Goal: Information Seeking & Learning: Learn about a topic

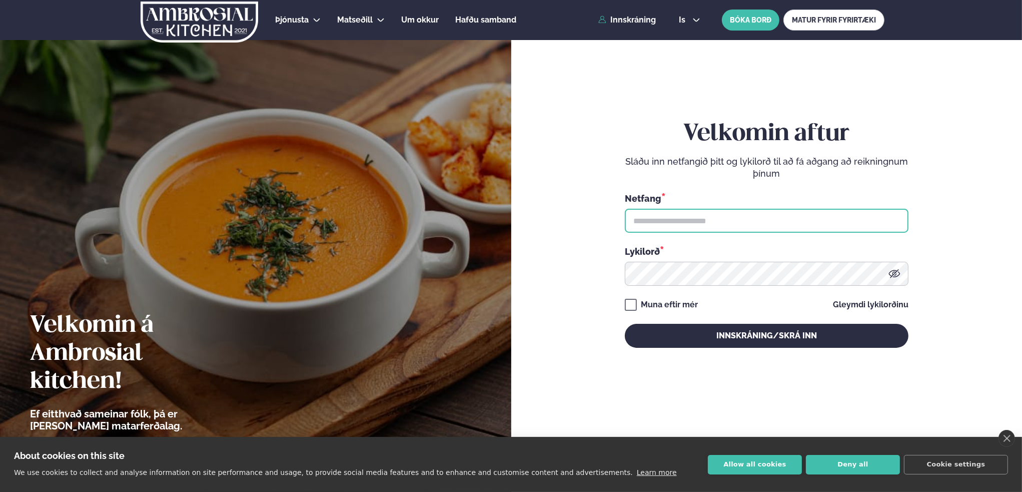
click at [663, 218] on input "text" at bounding box center [767, 221] width 284 height 24
type input "**********"
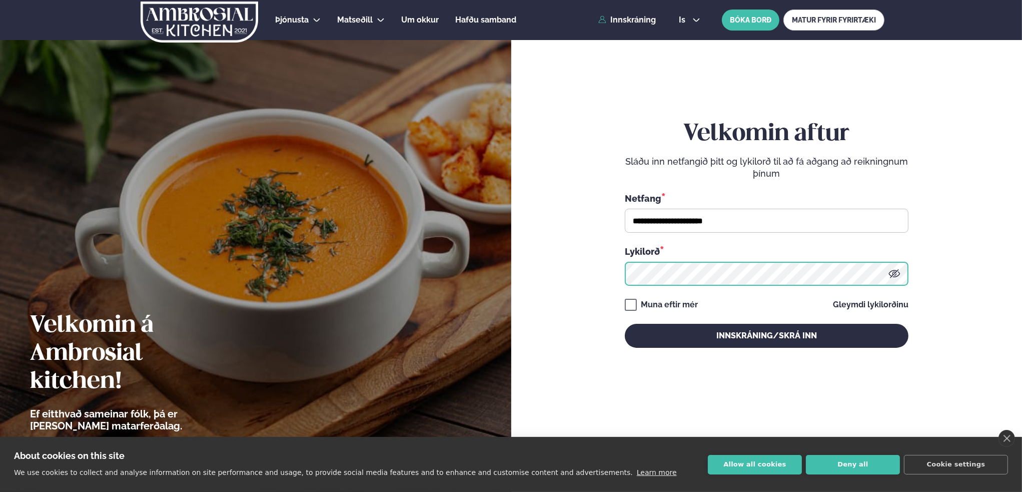
click at [625, 324] on button "Innskráning/Skrá inn" at bounding box center [767, 336] width 284 height 24
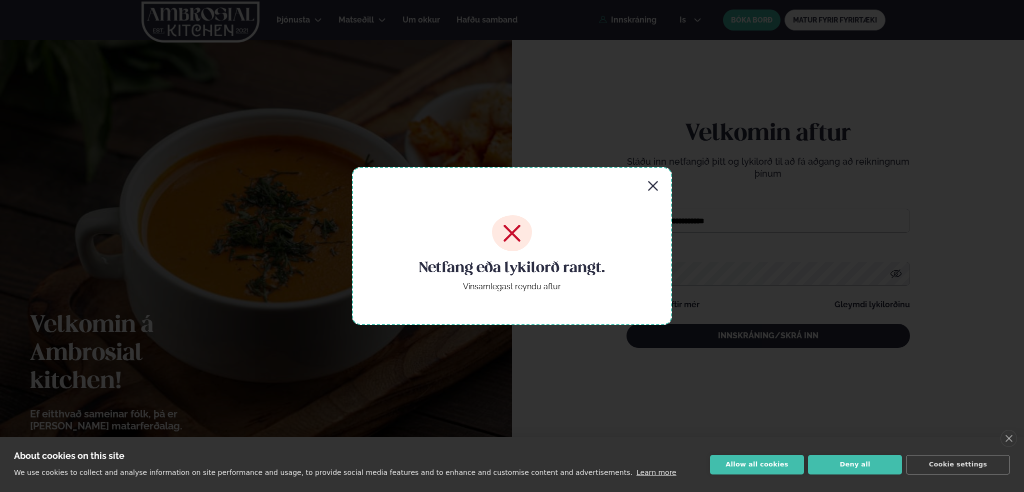
click at [652, 183] on icon "button" at bounding box center [653, 186] width 12 height 12
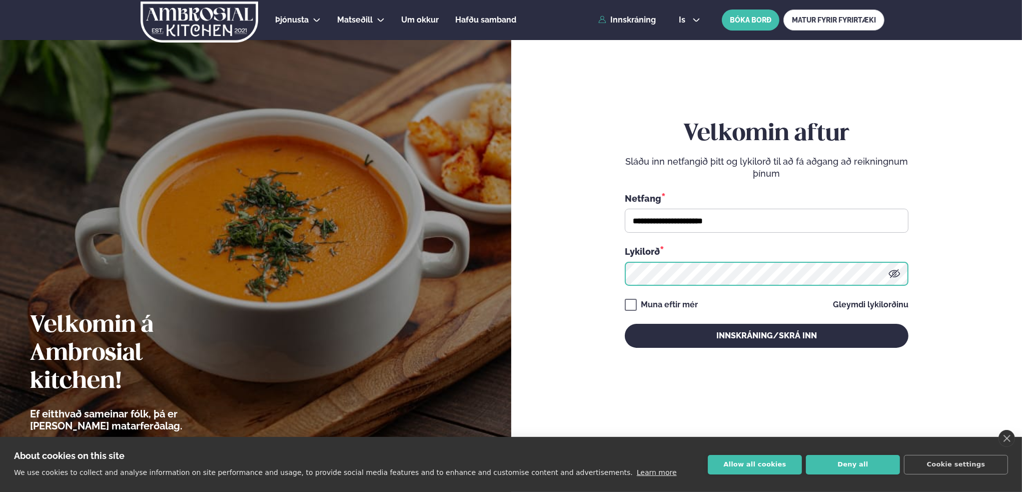
click at [593, 279] on form "**********" at bounding box center [766, 244] width 451 height 455
click at [625, 324] on button "Innskráning/Skrá inn" at bounding box center [767, 336] width 284 height 24
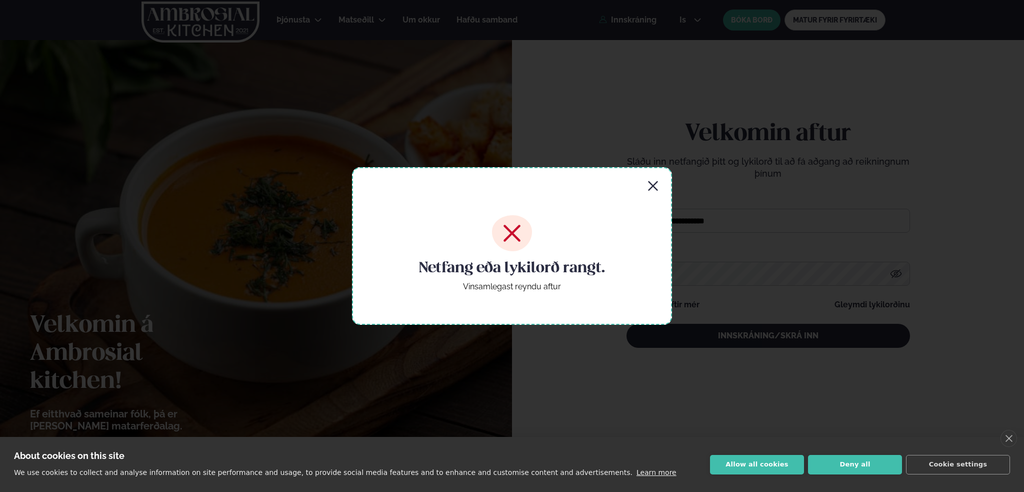
click at [654, 185] on icon "button" at bounding box center [653, 186] width 10 height 10
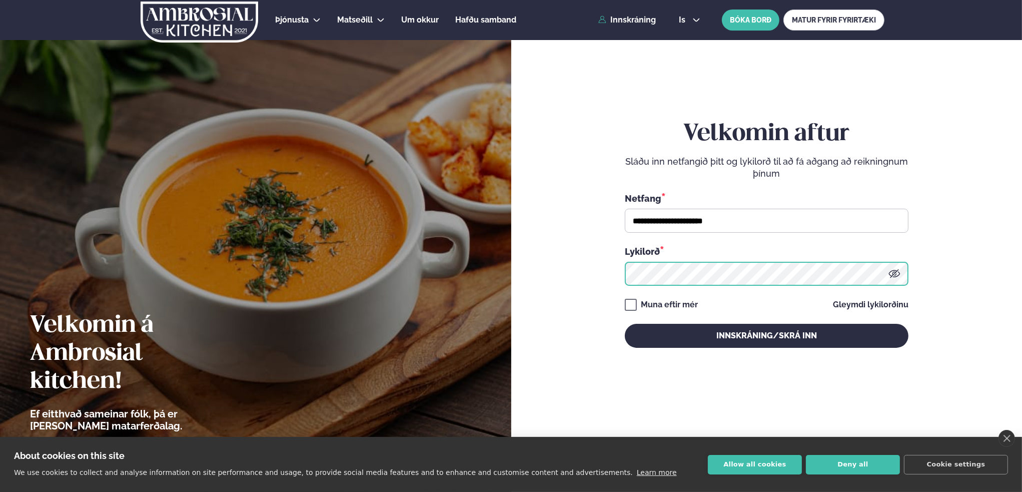
click at [594, 278] on form "**********" at bounding box center [766, 244] width 451 height 455
click at [625, 324] on button "Innskráning/Skrá inn" at bounding box center [767, 336] width 284 height 24
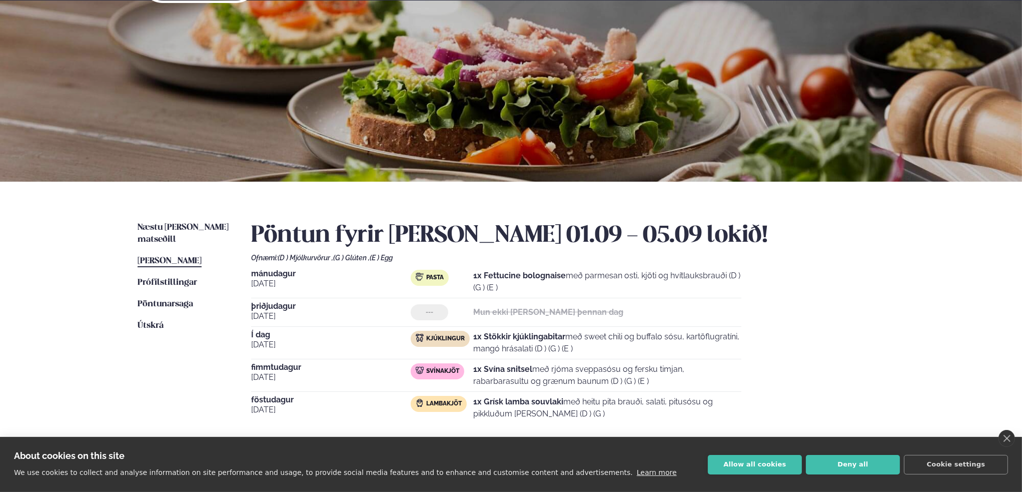
scroll to position [100, 0]
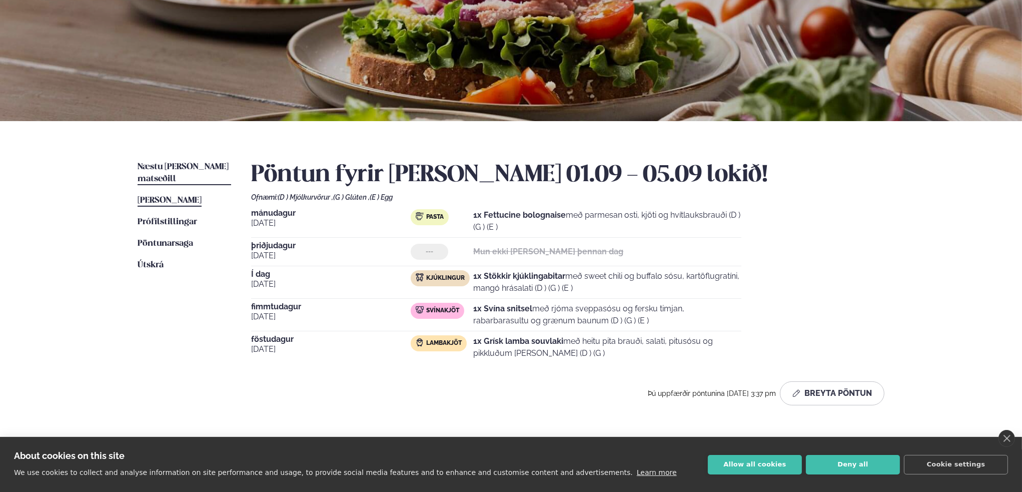
click at [178, 166] on span "Næstu [PERSON_NAME] matseðill" at bounding box center [183, 173] width 91 height 21
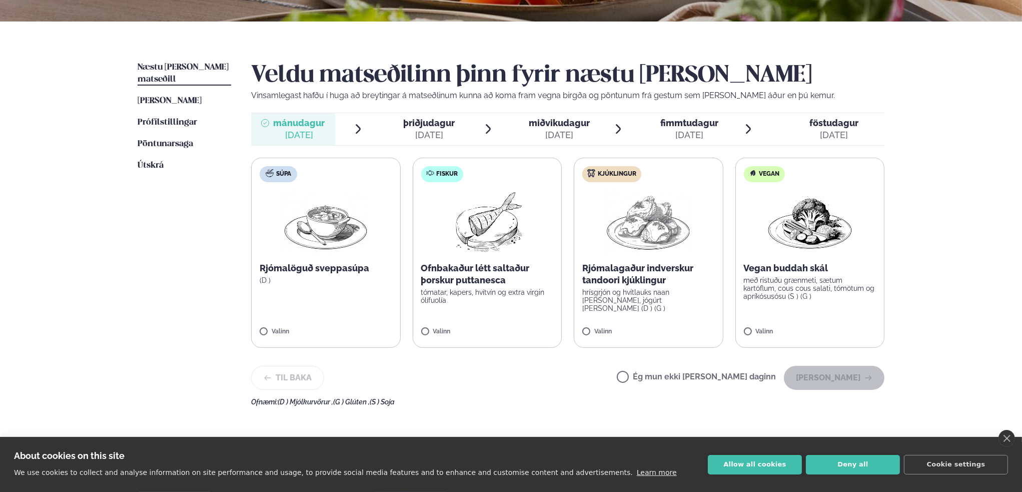
scroll to position [200, 0]
click at [426, 130] on div "[DATE]" at bounding box center [429, 135] width 52 height 12
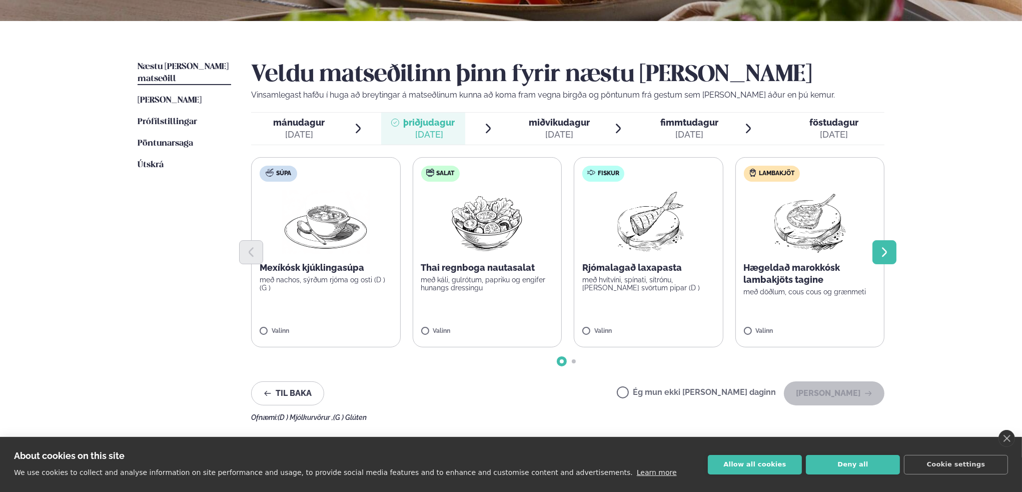
click at [884, 252] on icon "Next slide" at bounding box center [884, 252] width 12 height 12
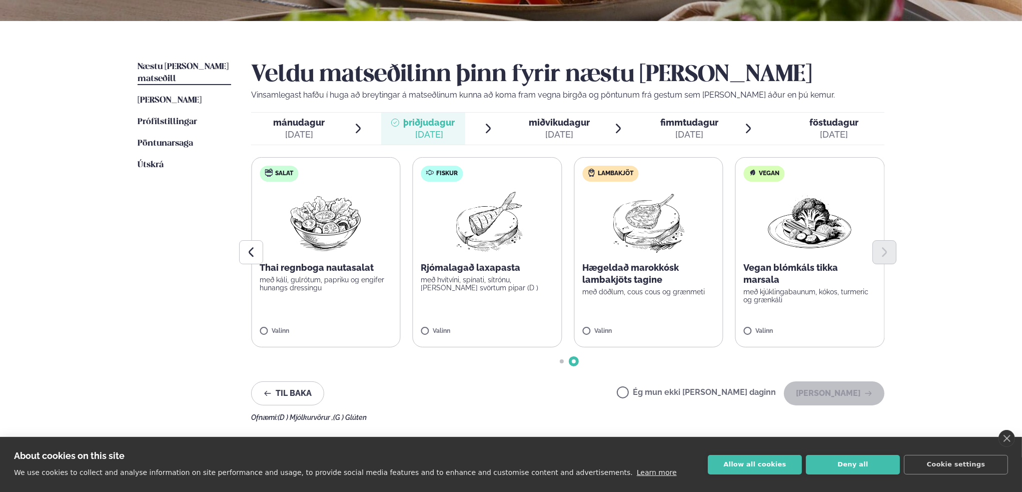
click at [559, 122] on span "miðvikudagur" at bounding box center [559, 122] width 61 height 11
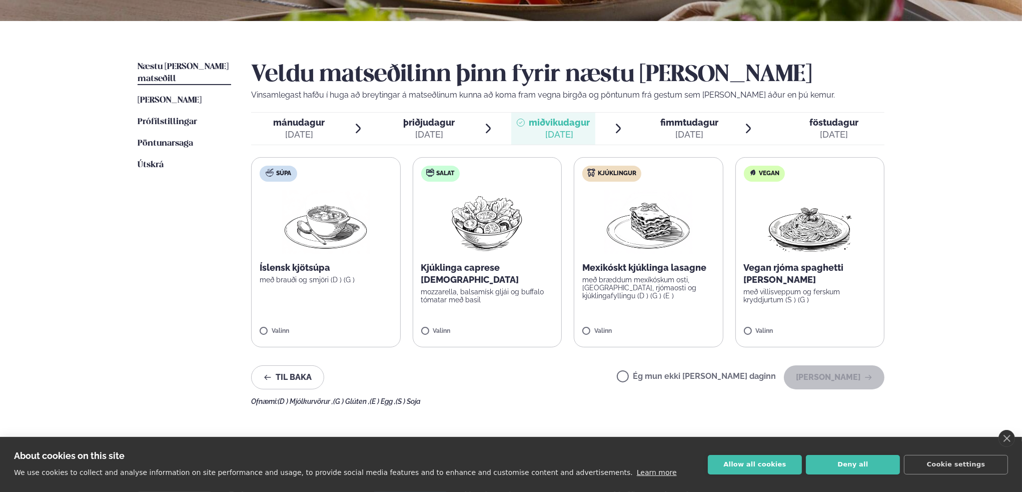
click at [691, 115] on span "fimmtudagur fim. [DATE]" at bounding box center [683, 129] width 84 height 32
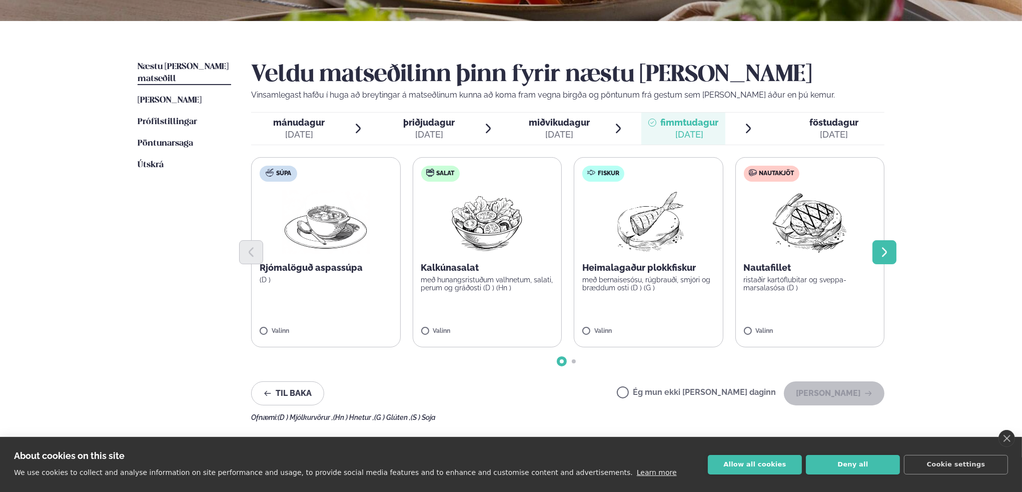
click at [886, 254] on icon "Next slide" at bounding box center [884, 252] width 5 height 10
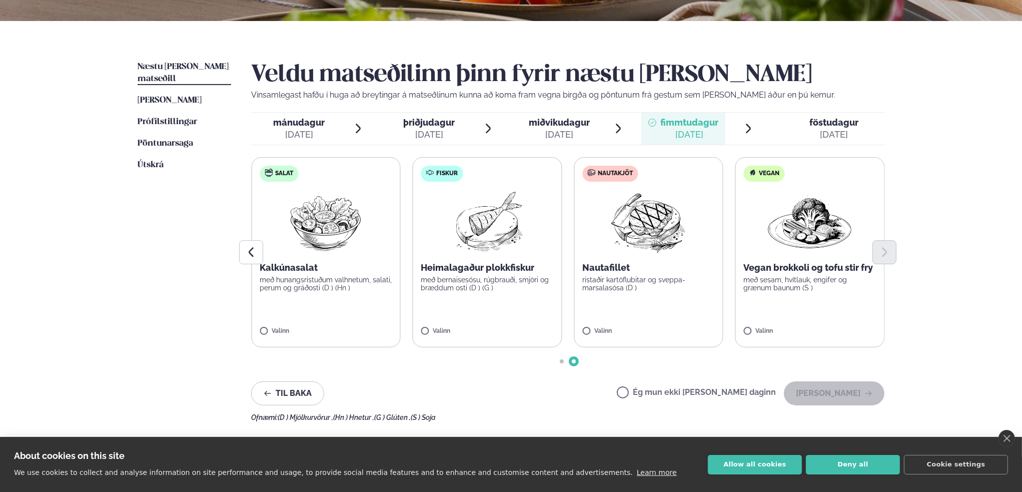
click at [838, 130] on div "[DATE]" at bounding box center [833, 135] width 49 height 12
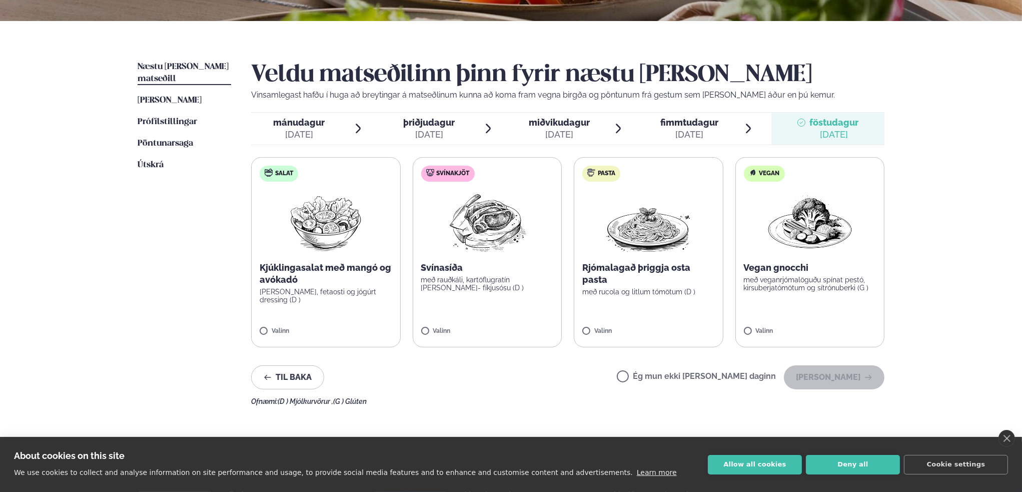
click at [300, 123] on span "mánudagur" at bounding box center [299, 122] width 52 height 11
